Goal: Browse casually

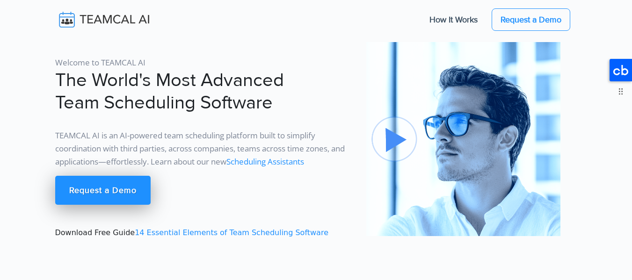
click at [621, 75] on icon at bounding box center [621, 70] width 22 height 22
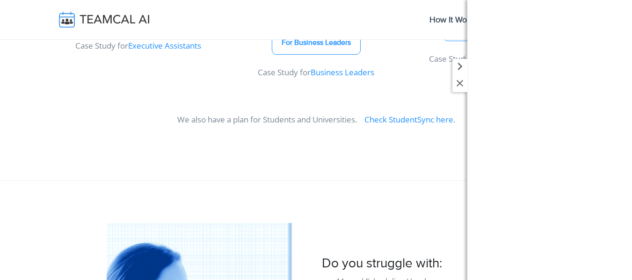
scroll to position [749, 0]
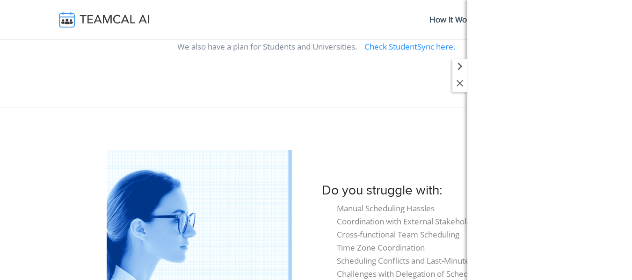
drag, startPoint x: 343, startPoint y: 80, endPoint x: 223, endPoint y: 58, distance: 122.3
click at [223, 59] on div "We also have a plan for Students and Universities. Check StudentSync here." at bounding box center [317, 50] width 534 height 21
click at [464, 66] on icon at bounding box center [460, 66] width 15 height 15
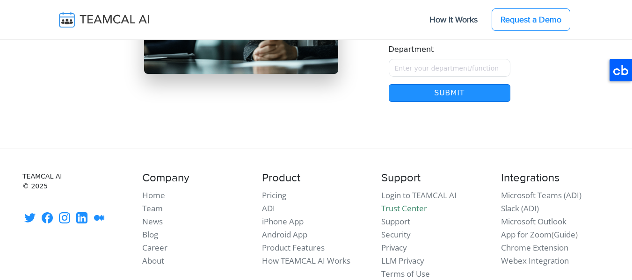
scroll to position [8378, 0]
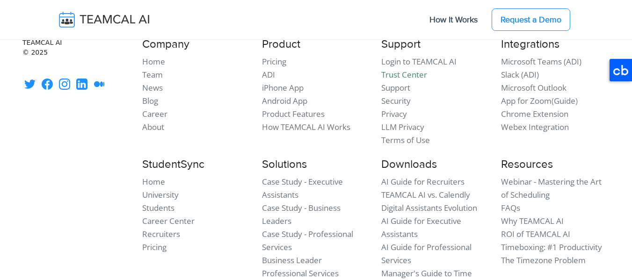
click at [217, 225] on footer "TEAMCAL AI © 2025" at bounding box center [316, 188] width 632 height 347
drag, startPoint x: 351, startPoint y: 261, endPoint x: 300, endPoint y: 264, distance: 50.7
copy p "TEAMCAL AI"
